Goal: Information Seeking & Learning: Learn about a topic

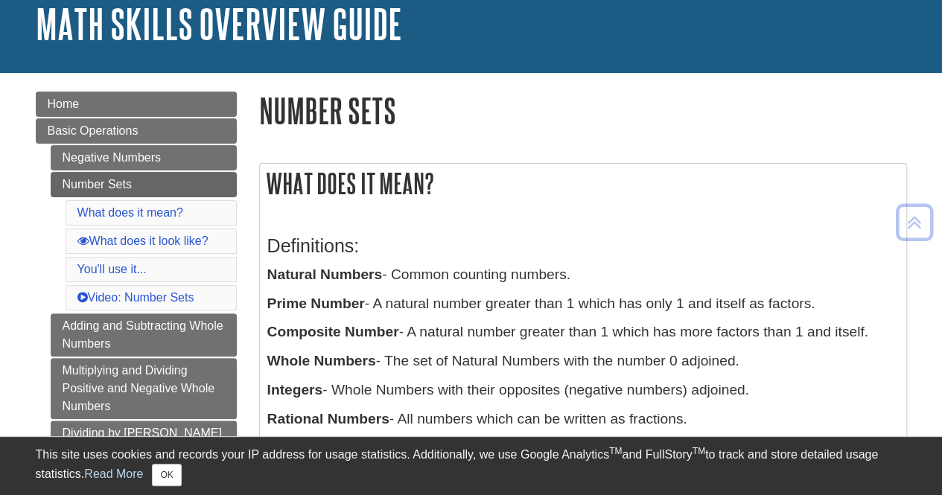
scroll to position [159, 0]
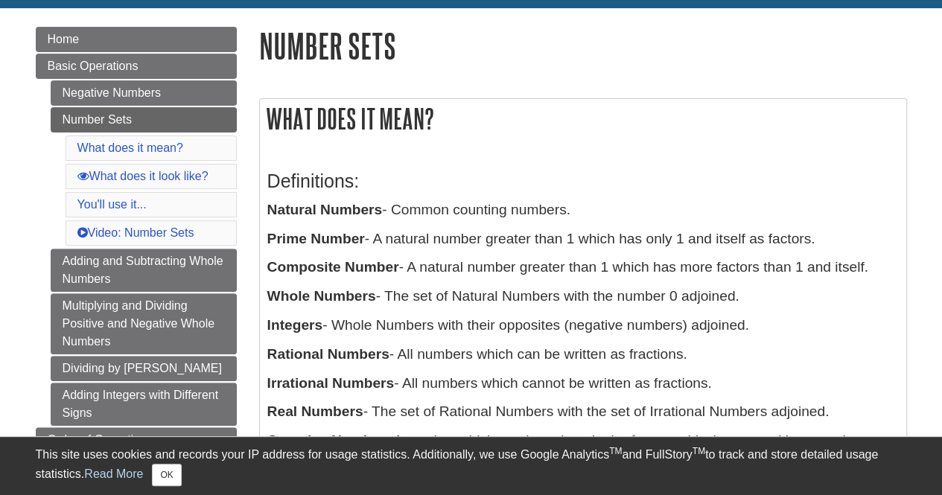
click at [754, 326] on p "Integers - Whole Numbers with their opposites (negative numbers) adjoined." at bounding box center [583, 326] width 632 height 22
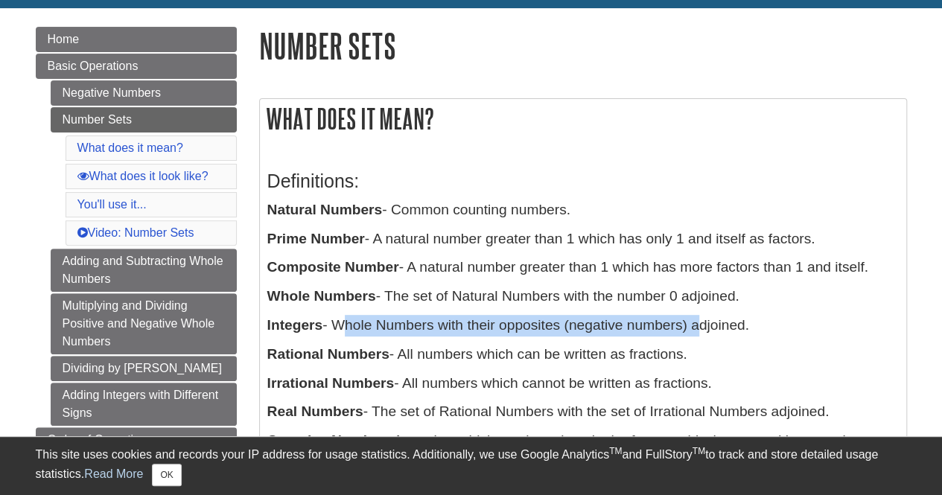
drag, startPoint x: 334, startPoint y: 330, endPoint x: 695, endPoint y: 330, distance: 361.3
click at [695, 330] on p "Integers - Whole Numbers with their opposites (negative numbers) adjoined." at bounding box center [583, 326] width 632 height 22
drag, startPoint x: 695, startPoint y: 329, endPoint x: 337, endPoint y: 330, distance: 358.3
click at [337, 330] on p "Integers - Whole Numbers with their opposites (negative numbers) adjoined." at bounding box center [583, 326] width 632 height 22
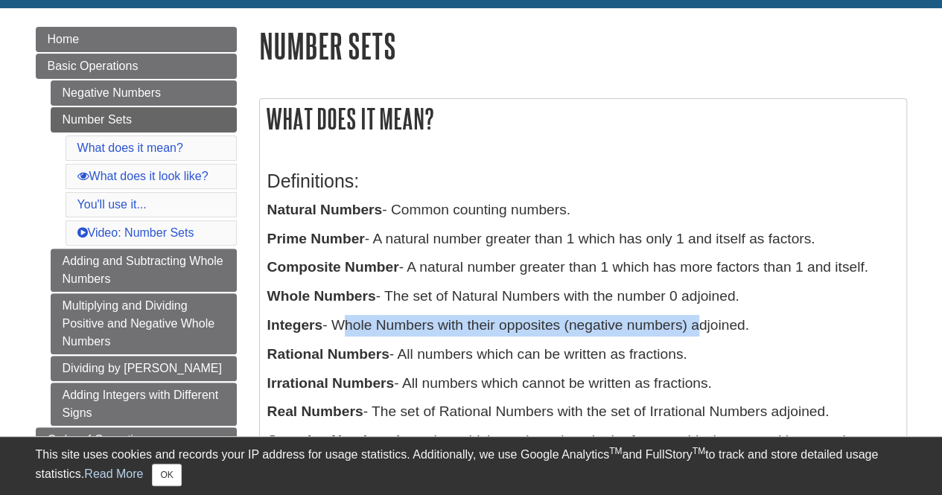
drag, startPoint x: 337, startPoint y: 330, endPoint x: 329, endPoint y: 327, distance: 8.0
copy p "Whole Numbers with their opposites (negative numbers)"
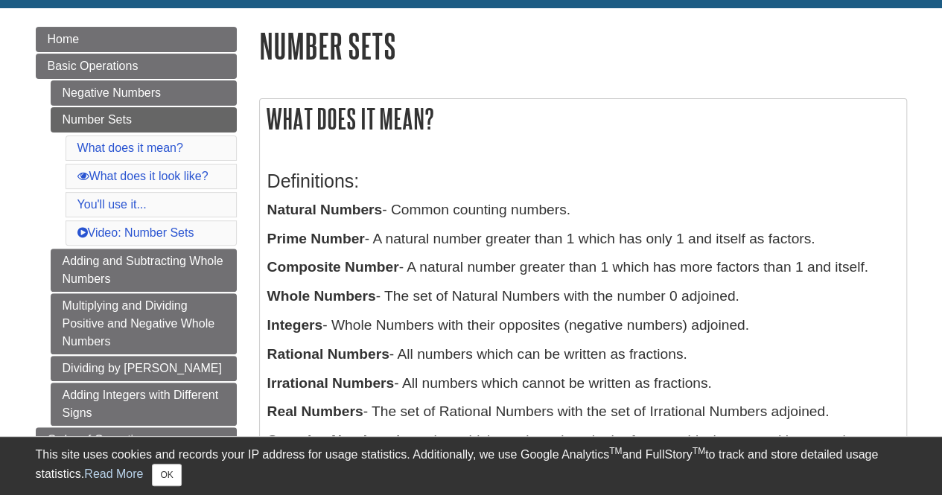
click at [676, 354] on p "Rational Numbers - All numbers which can be written as fractions." at bounding box center [583, 355] width 632 height 22
drag, startPoint x: 697, startPoint y: 354, endPoint x: 402, endPoint y: 352, distance: 295.0
click at [402, 352] on p "Rational Numbers - All numbers which can be written as fractions." at bounding box center [583, 355] width 632 height 22
copy p "All numbers which can be written as fractions."
drag, startPoint x: 723, startPoint y: 379, endPoint x: 405, endPoint y: 384, distance: 318.1
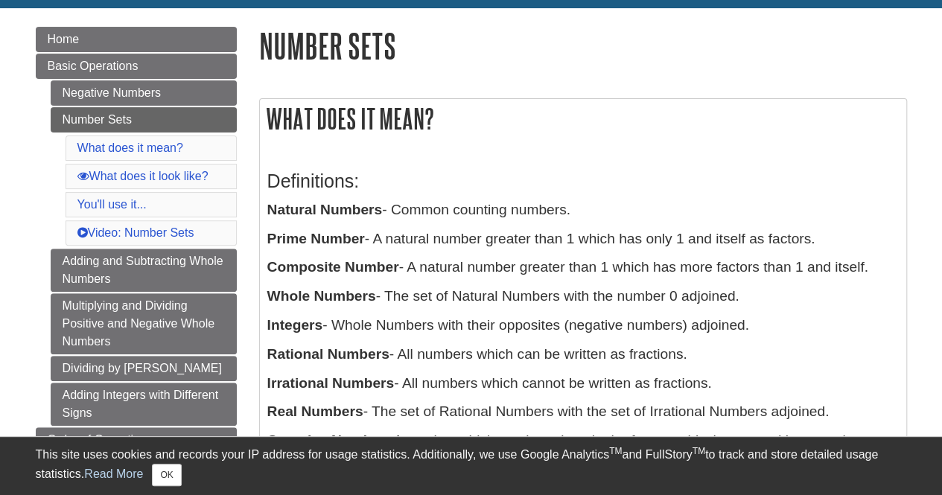
click at [405, 384] on p "Irrational Numbers - All numbers which cannot be written as fractions." at bounding box center [583, 384] width 632 height 22
copy p "All numbers which cannot be written as fractions."
